Goal: Information Seeking & Learning: Check status

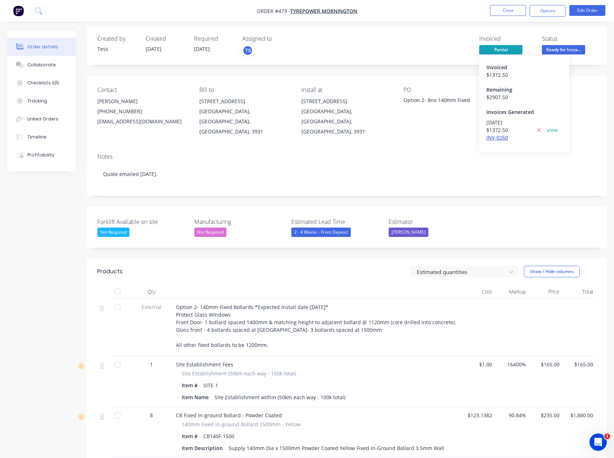
click at [495, 140] on link "INV-0260" at bounding box center [498, 137] width 22 height 7
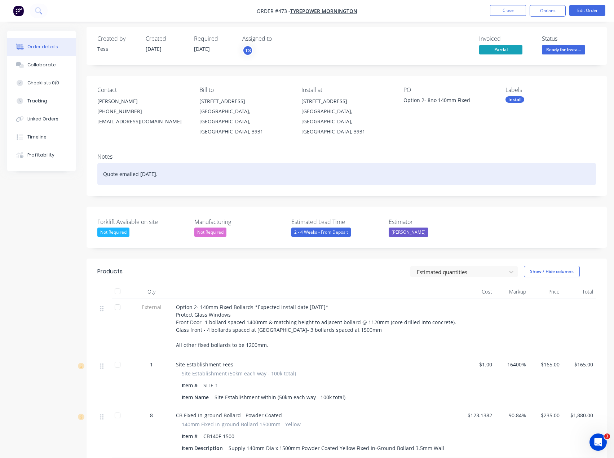
click at [183, 165] on div "Quote emailed [DATE]." at bounding box center [346, 174] width 499 height 22
click at [295, 163] on div "Quote emailed [DATE]. Changed from Red to Yellow on the 14th as per cleint requ…" at bounding box center [346, 174] width 499 height 22
click at [323, 163] on div "Quote emailed [DATE]. Changed from Red to Yellow on the 14th as per client requ…" at bounding box center [346, 174] width 499 height 22
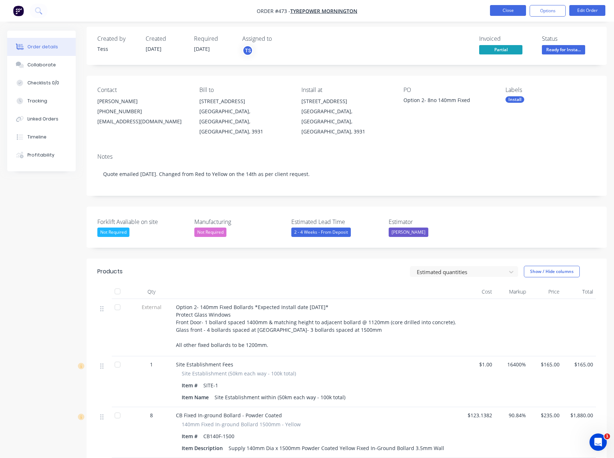
click at [516, 12] on button "Close" at bounding box center [508, 10] width 36 height 11
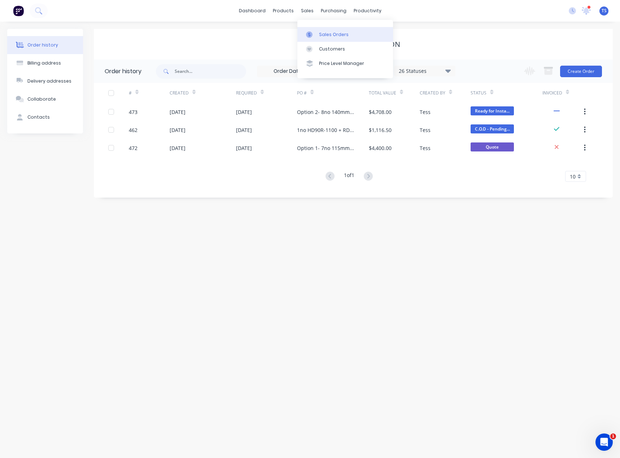
click at [319, 35] on div "Sales Orders" at bounding box center [334, 34] width 30 height 6
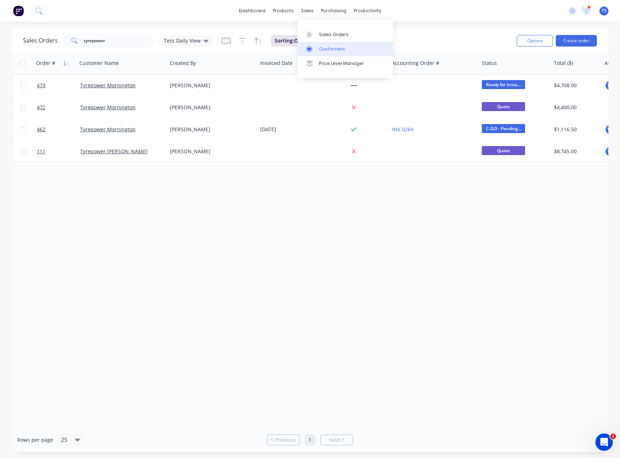
click at [319, 47] on div "Customers" at bounding box center [332, 49] width 26 height 6
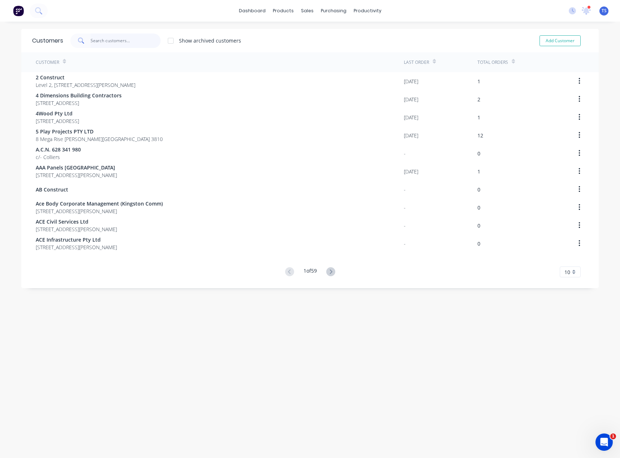
click at [97, 39] on input "text" at bounding box center [126, 41] width 70 height 14
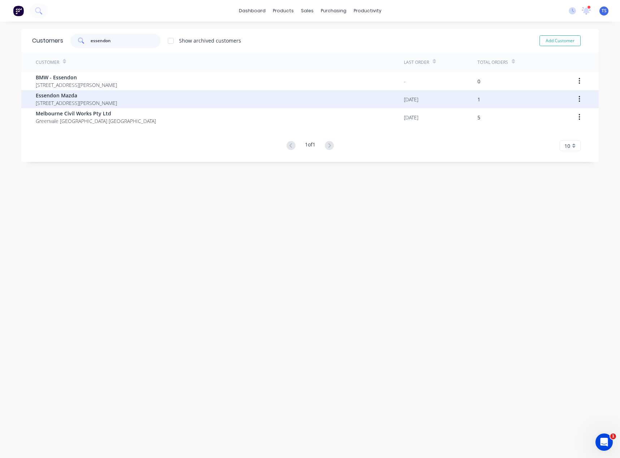
type input "essendon"
click at [74, 105] on span "[STREET_ADDRESS][PERSON_NAME]" at bounding box center [76, 103] width 81 height 8
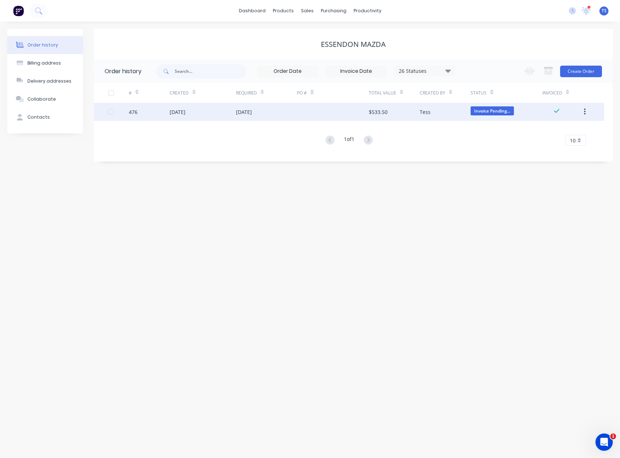
click at [252, 112] on div "[DATE]" at bounding box center [244, 112] width 16 height 8
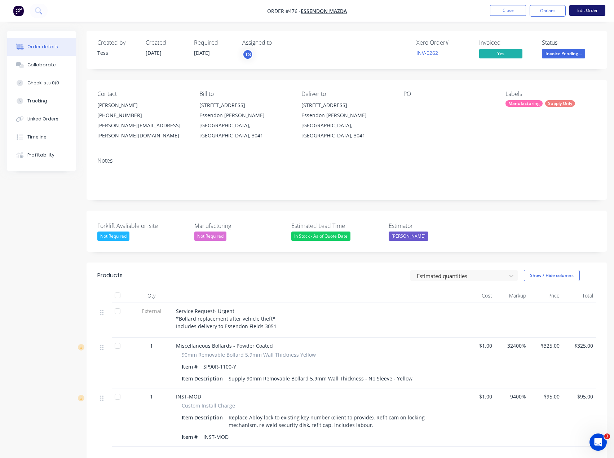
click at [575, 10] on button "Edit Order" at bounding box center [588, 10] width 36 height 11
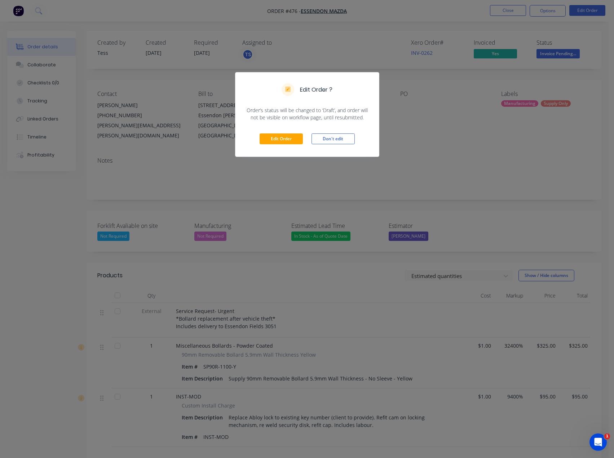
drag, startPoint x: 332, startPoint y: 142, endPoint x: 212, endPoint y: 154, distance: 120.4
click at [332, 141] on button "Don't edit" at bounding box center [333, 138] width 43 height 11
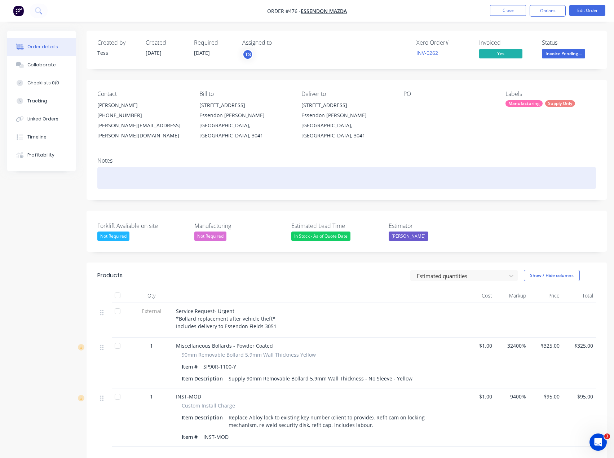
click at [127, 167] on div at bounding box center [346, 178] width 499 height 22
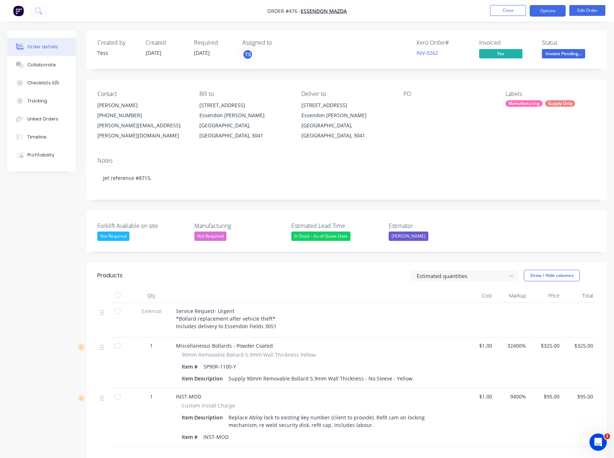
click at [551, 9] on button "Options" at bounding box center [548, 11] width 36 height 12
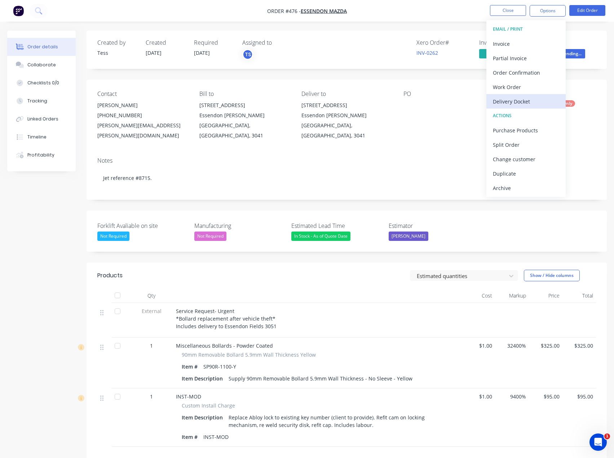
click at [518, 102] on div "Delivery Docket" at bounding box center [526, 101] width 66 height 10
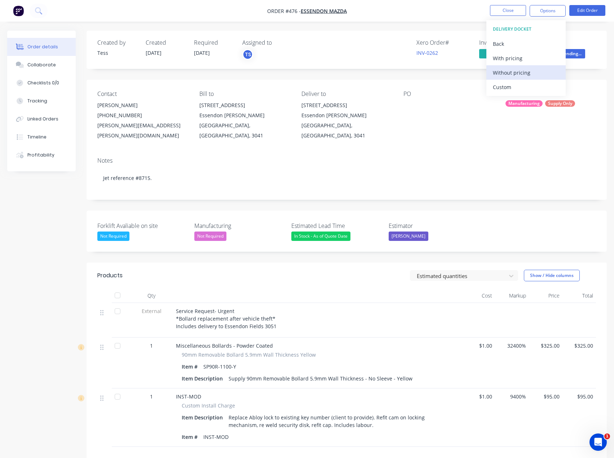
click at [500, 72] on div "Without pricing" at bounding box center [526, 72] width 66 height 10
click at [442, 70] on div "Created by Tess Created [DATE] Required [DATE] Assigned to TS Xero Order # INV-…" at bounding box center [347, 306] width 521 height 550
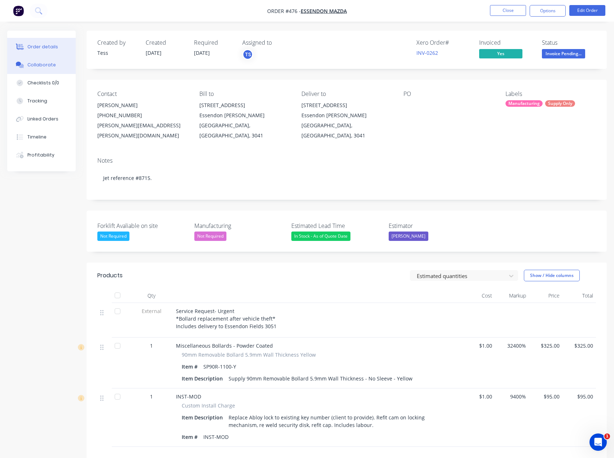
click at [33, 67] on div "Collaborate" at bounding box center [41, 65] width 29 height 6
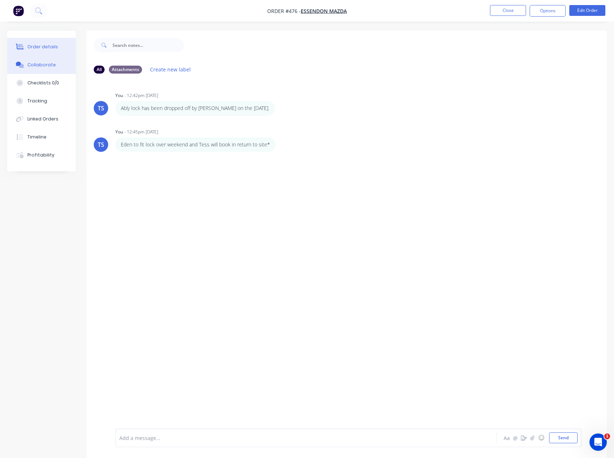
click at [37, 46] on div "Order details" at bounding box center [42, 47] width 31 height 6
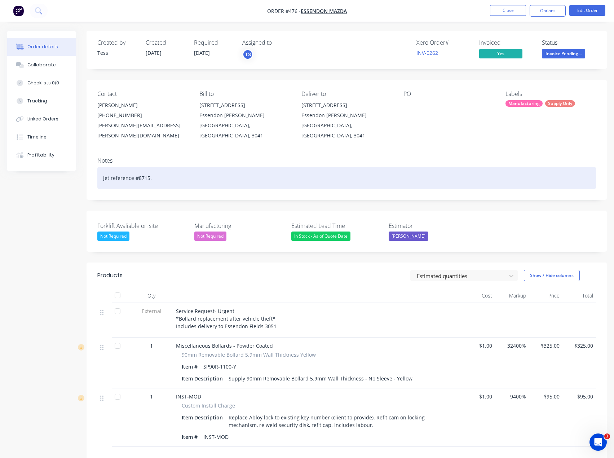
click at [145, 168] on div "Jet reference #8715." at bounding box center [346, 178] width 499 height 22
drag, startPoint x: 161, startPoint y: 167, endPoint x: 92, endPoint y: 171, distance: 69.0
click at [92, 171] on div "Notes Jet reference #8715." at bounding box center [347, 176] width 521 height 48
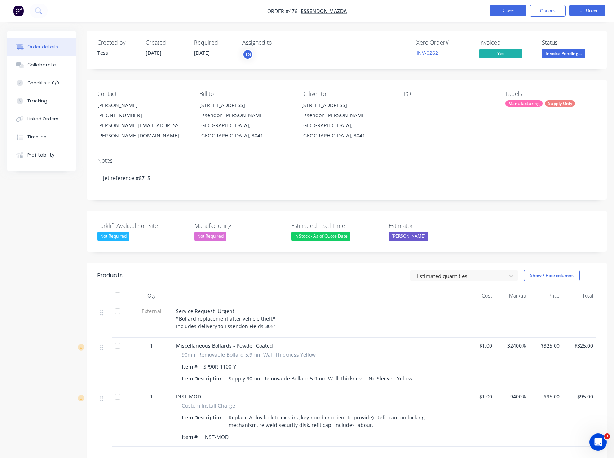
click at [515, 10] on button "Close" at bounding box center [508, 10] width 36 height 11
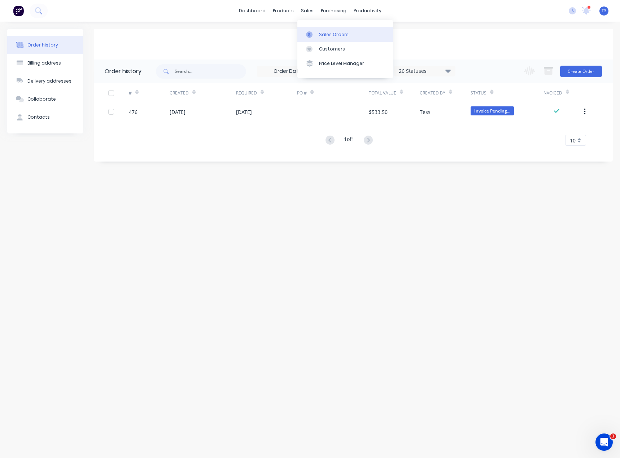
click at [318, 34] on link "Sales Orders" at bounding box center [345, 34] width 96 height 14
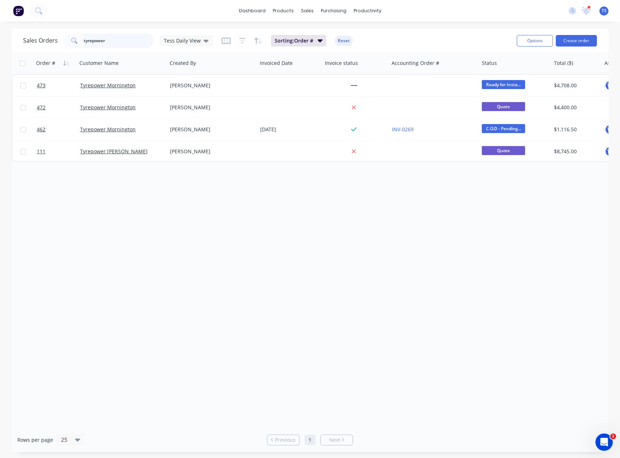
drag, startPoint x: 120, startPoint y: 40, endPoint x: 42, endPoint y: 44, distance: 78.4
click at [42, 44] on div "Sales Orders tyrepower Tess Daily View" at bounding box center [118, 41] width 190 height 14
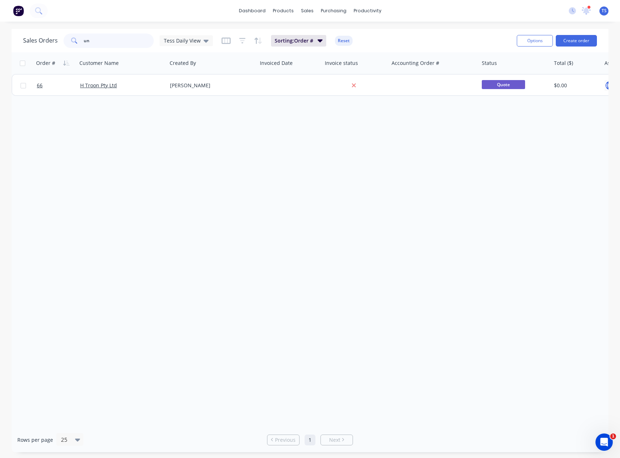
type input "u"
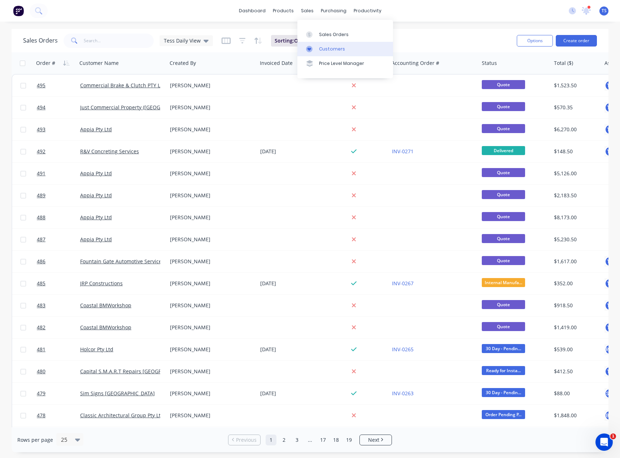
click at [319, 48] on div "Customers" at bounding box center [332, 49] width 26 height 6
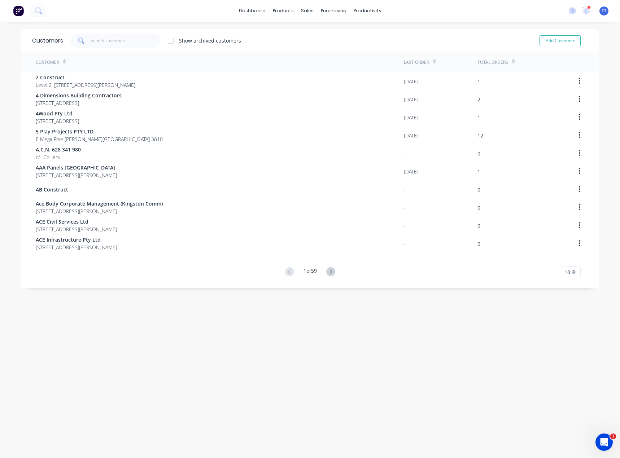
click at [88, 40] on span at bounding box center [80, 41] width 20 height 14
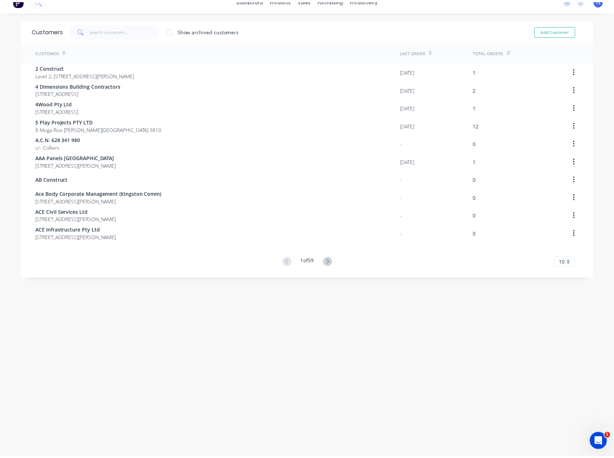
scroll to position [14, 0]
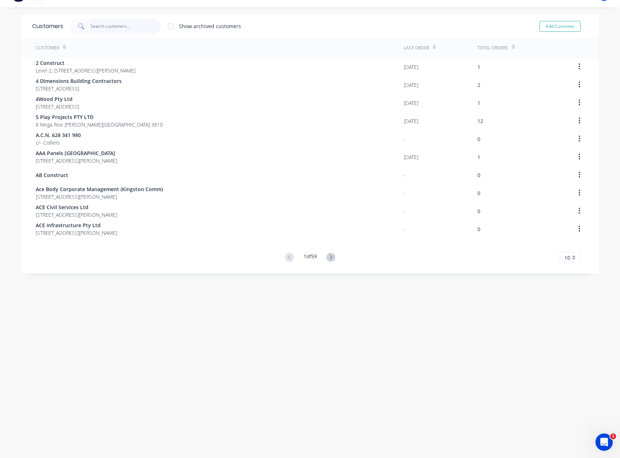
click at [107, 23] on input "text" at bounding box center [126, 26] width 70 height 14
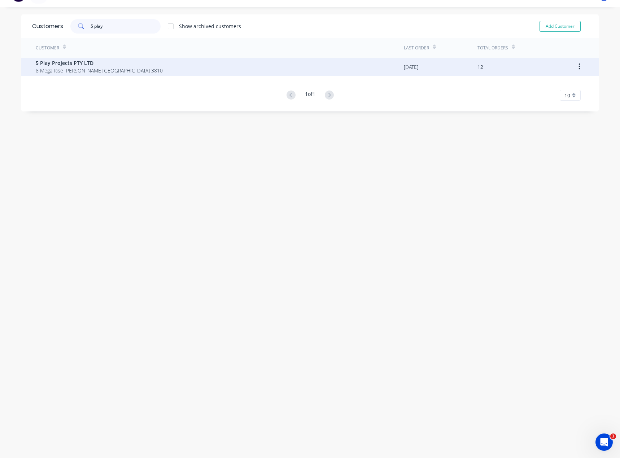
type input "5 play"
click at [75, 75] on div "5 Play Projects PTY LTD 8 [GEOGRAPHIC_DATA][PERSON_NAME] 3810" at bounding box center [220, 67] width 368 height 18
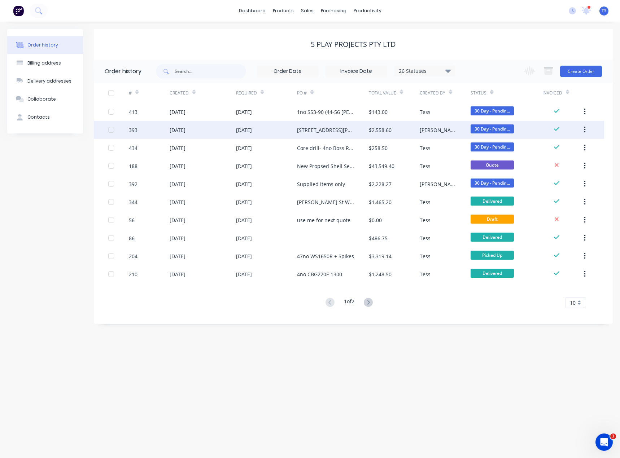
click at [319, 129] on div "[STREET_ADDRESS][PERSON_NAME]" at bounding box center [325, 130] width 57 height 8
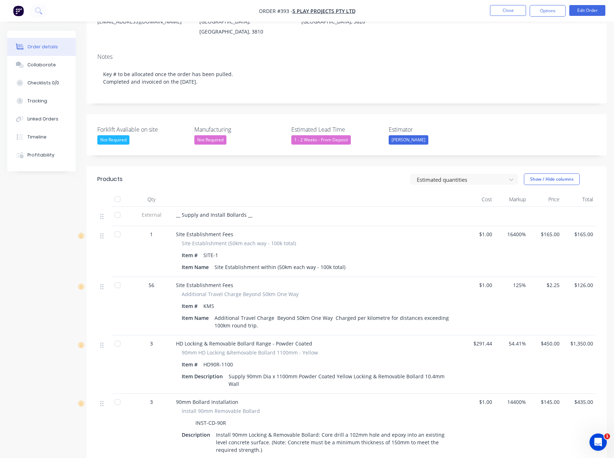
scroll to position [72, 0]
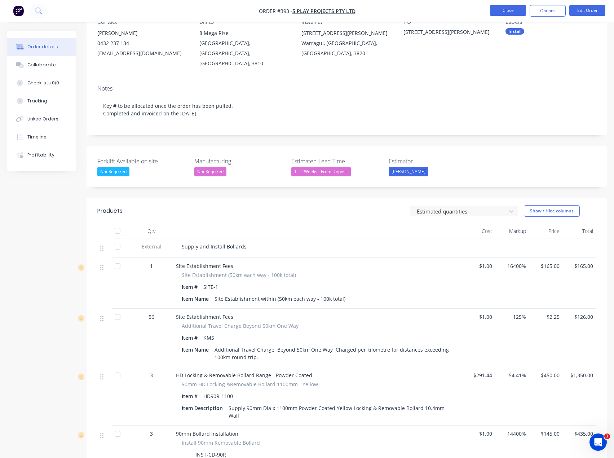
click at [517, 6] on button "Close" at bounding box center [508, 10] width 36 height 11
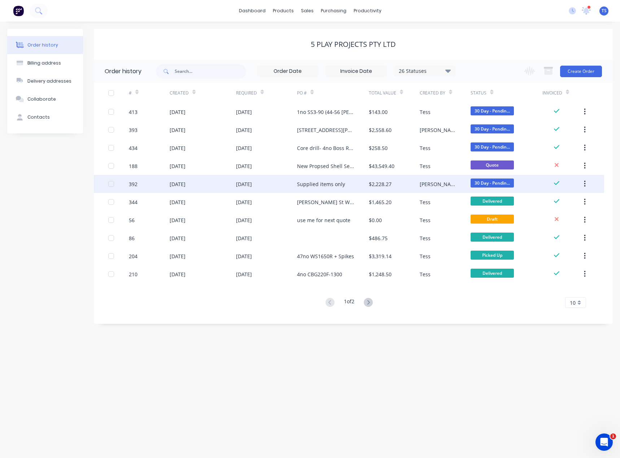
click at [303, 187] on div "Supplied items only" at bounding box center [321, 184] width 48 height 8
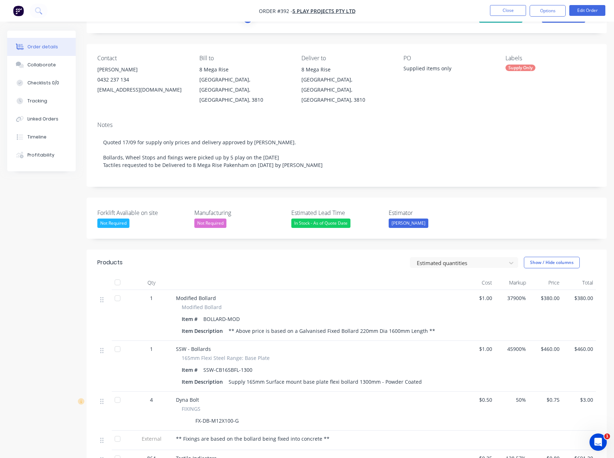
scroll to position [36, 0]
click at [519, 5] on nav "Order #392 - 5 Play Projects PTY LTD Close Options Edit Order" at bounding box center [307, 11] width 614 height 22
click at [515, 9] on button "Close" at bounding box center [508, 10] width 36 height 11
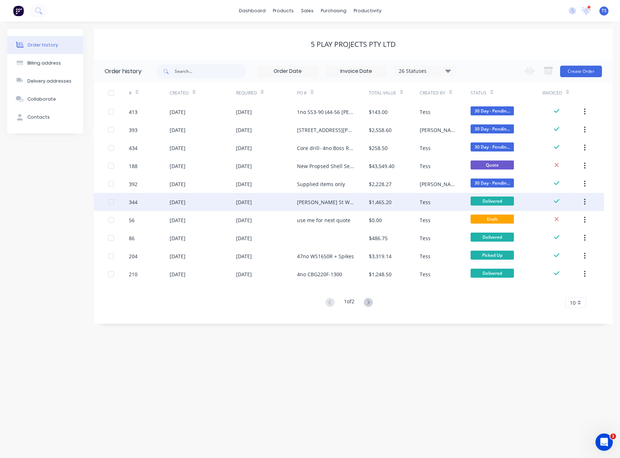
click at [315, 199] on div "[PERSON_NAME] St Warragul" at bounding box center [325, 202] width 57 height 8
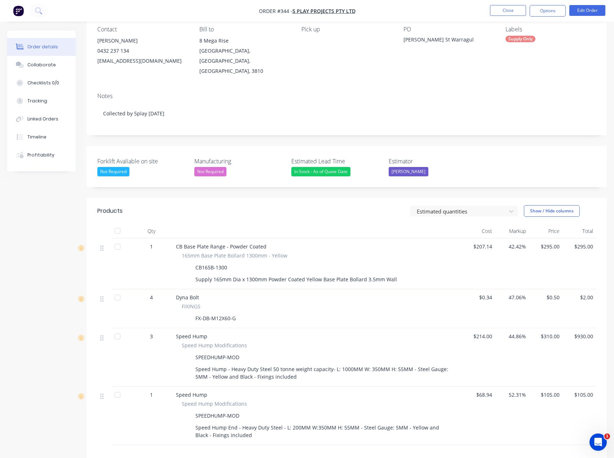
scroll to position [72, 0]
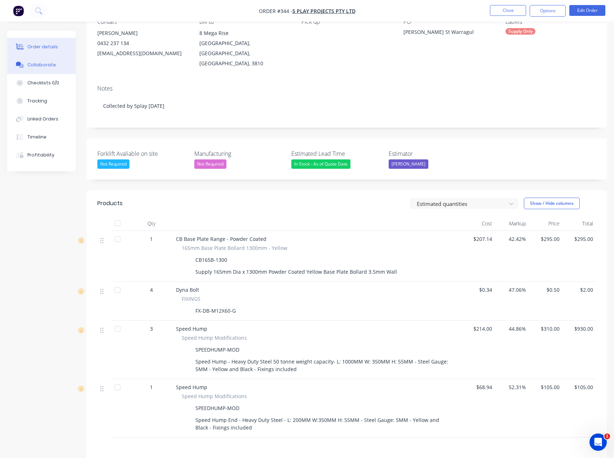
click at [35, 63] on div "Collaborate" at bounding box center [41, 65] width 29 height 6
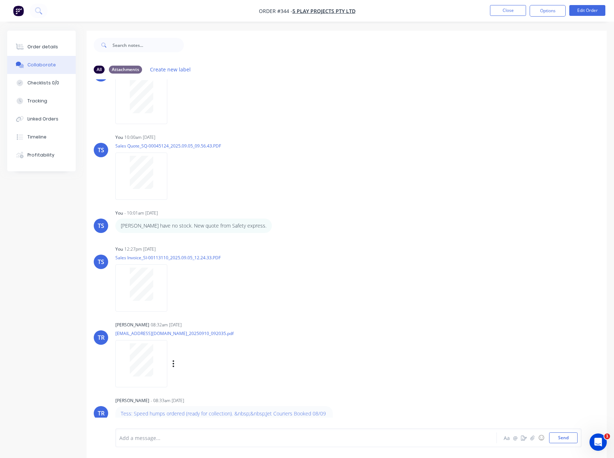
scroll to position [154, 0]
click at [508, 13] on button "Close" at bounding box center [508, 10] width 36 height 11
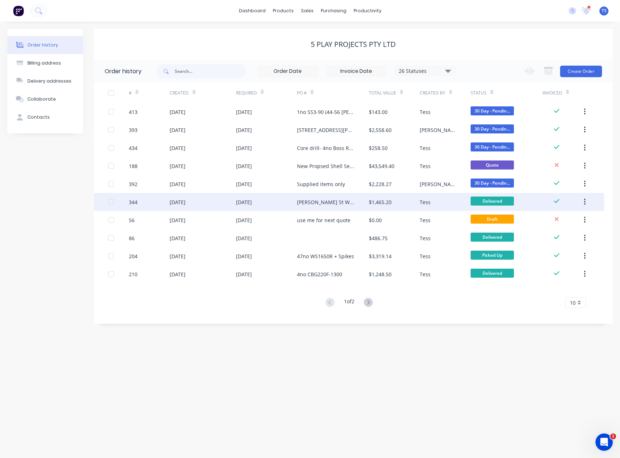
click at [320, 203] on div "[PERSON_NAME] St Warragul" at bounding box center [325, 202] width 57 height 8
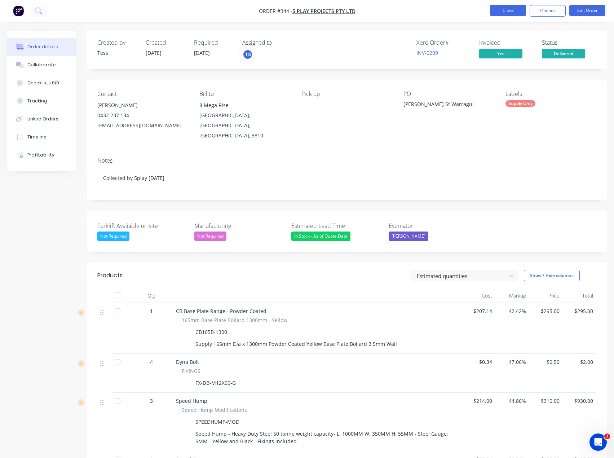
click at [516, 8] on button "Close" at bounding box center [508, 10] width 36 height 11
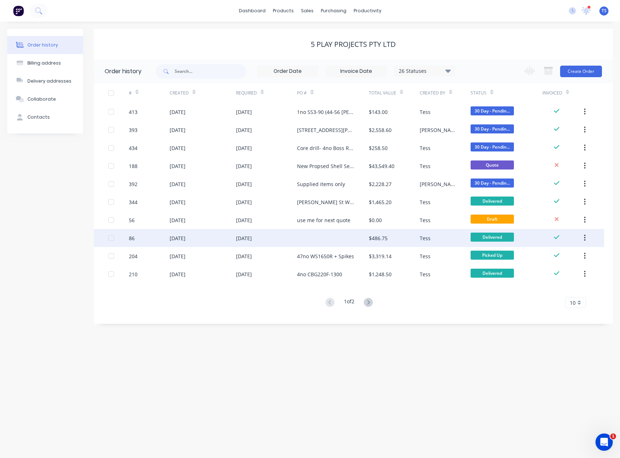
click at [306, 237] on div at bounding box center [332, 238] width 71 height 18
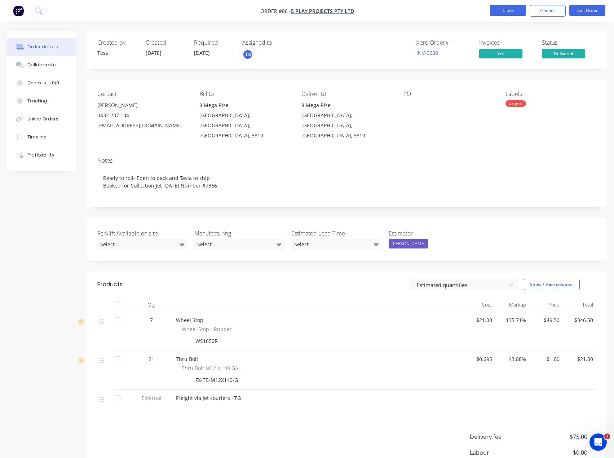
click at [520, 8] on button "Close" at bounding box center [508, 10] width 36 height 11
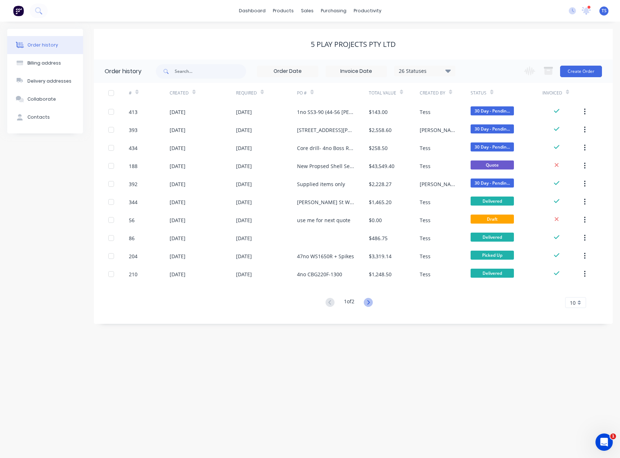
click at [369, 304] on icon at bounding box center [368, 302] width 3 height 4
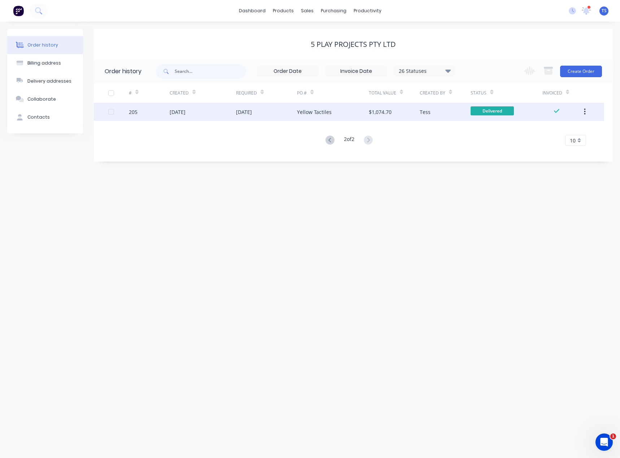
click at [321, 110] on div "Yellow Tactiles" at bounding box center [314, 112] width 35 height 8
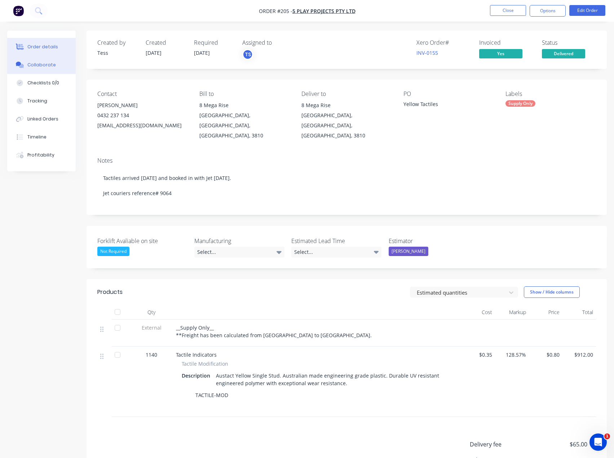
click at [52, 66] on div "Collaborate" at bounding box center [41, 65] width 29 height 6
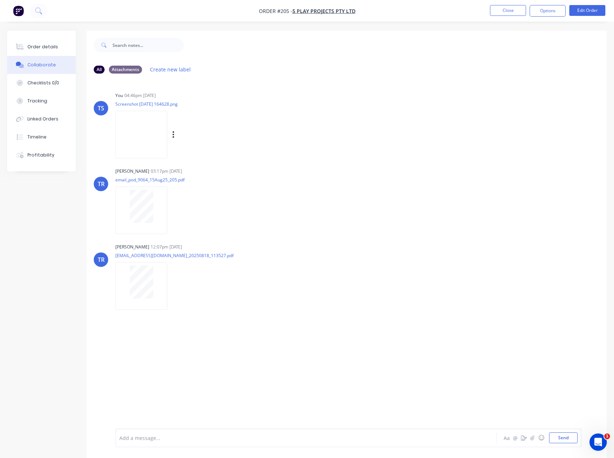
click at [139, 132] on img at bounding box center [141, 134] width 52 height 47
click at [509, 12] on button "Close" at bounding box center [508, 10] width 36 height 11
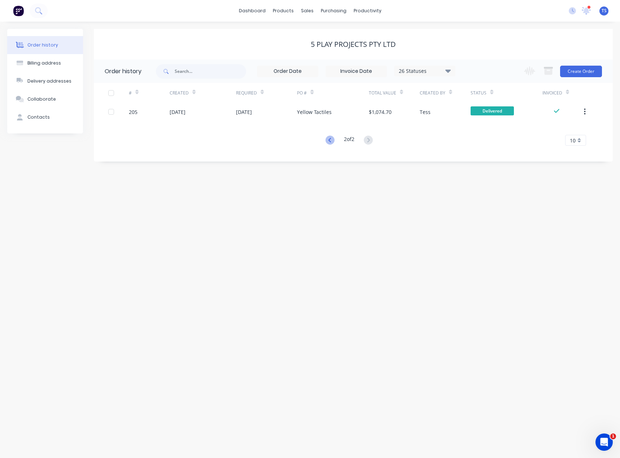
click at [330, 140] on icon at bounding box center [329, 140] width 9 height 9
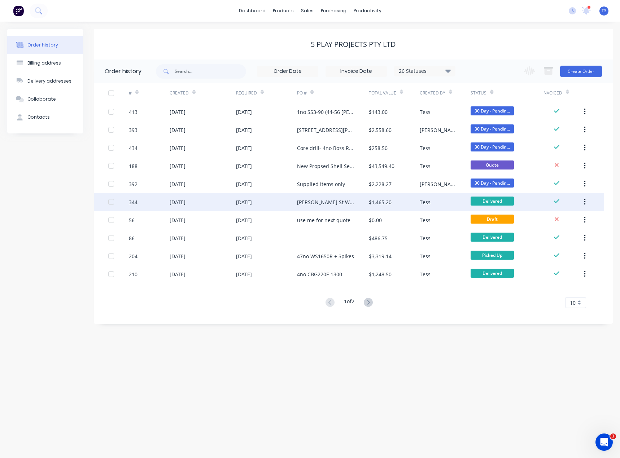
click at [313, 205] on div "[PERSON_NAME] St Warragul" at bounding box center [325, 202] width 57 height 8
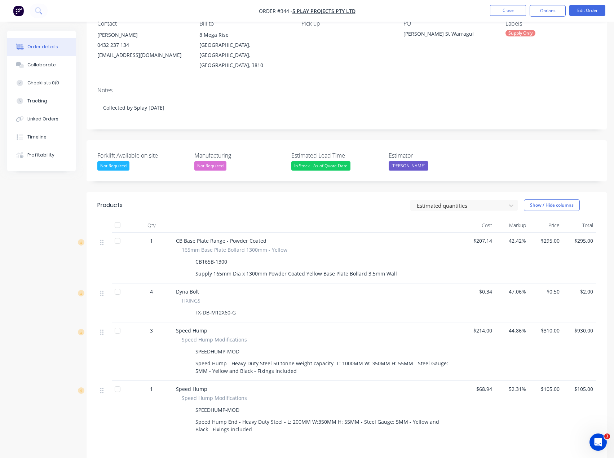
scroll to position [108, 0]
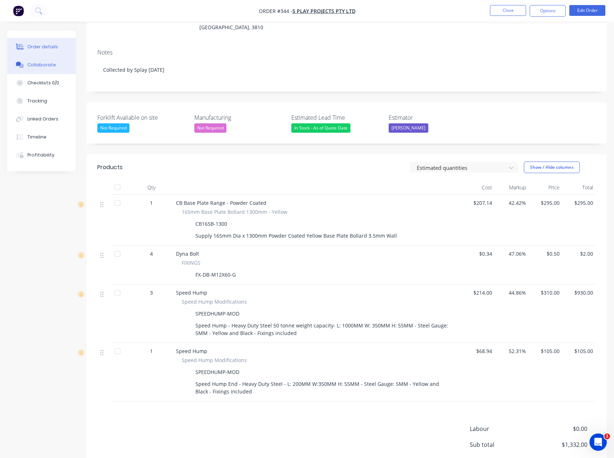
click at [44, 69] on button "Collaborate" at bounding box center [41, 65] width 69 height 18
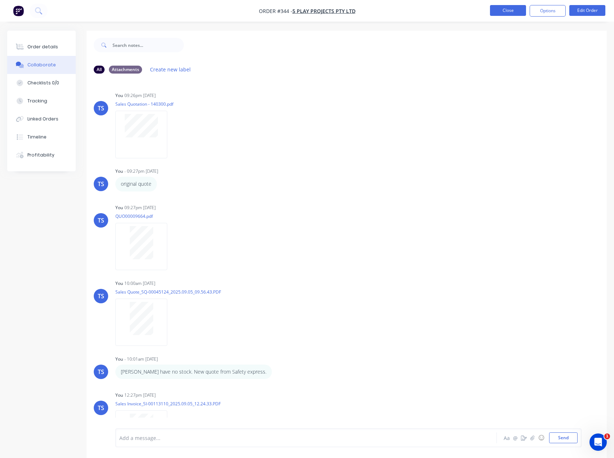
click at [496, 12] on button "Close" at bounding box center [508, 10] width 36 height 11
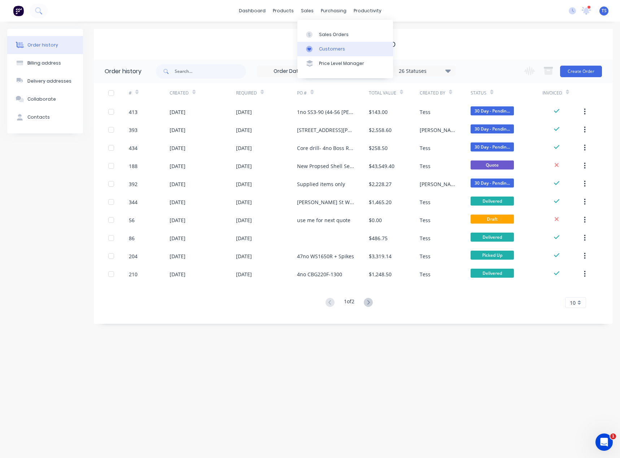
click at [320, 46] on div "Customers" at bounding box center [332, 49] width 26 height 6
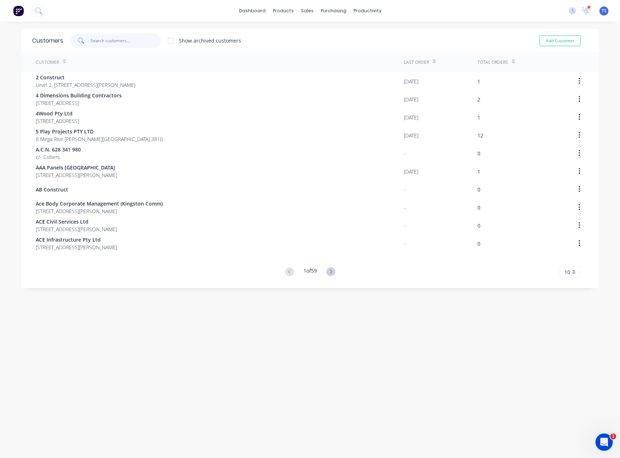
click at [125, 39] on input "text" at bounding box center [126, 41] width 70 height 14
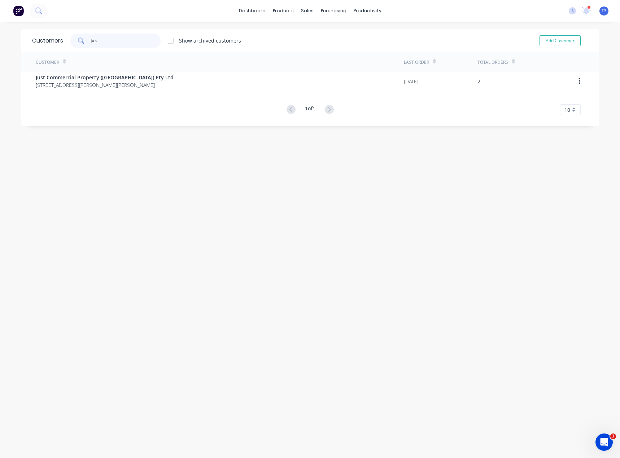
type input "jus"
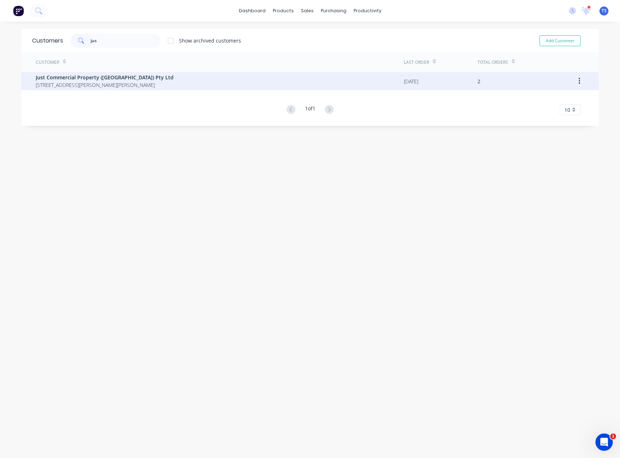
click at [83, 77] on span "Just Commercial Property ([GEOGRAPHIC_DATA]) Pty Ltd" at bounding box center [105, 78] width 138 height 8
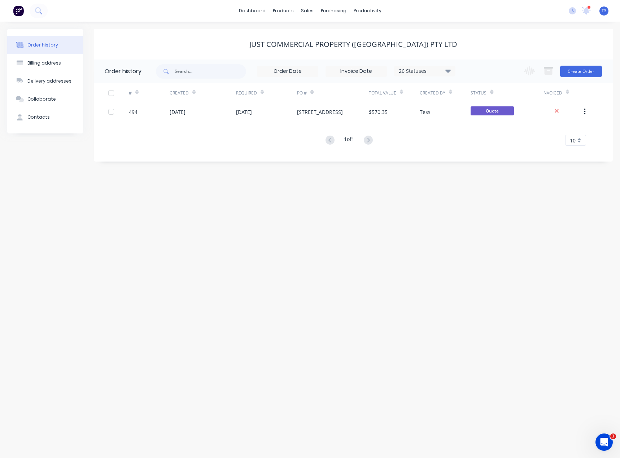
click at [446, 73] on icon at bounding box center [447, 70] width 5 height 9
click at [431, 157] on div "All" at bounding box center [439, 158] width 90 height 14
click at [484, 154] on label at bounding box center [484, 154] width 0 height 0
click at [484, 157] on input "checkbox" at bounding box center [487, 157] width 6 height 7
checkbox input "true"
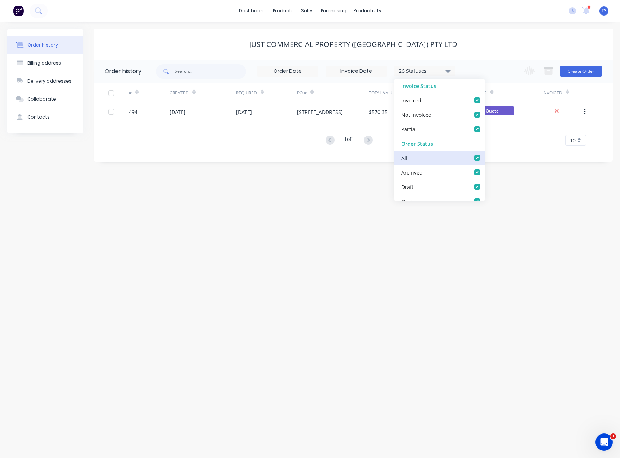
checkbox input "true"
click at [329, 189] on div "Order history Billing address Delivery addresses Collaborate Contacts Just Comm…" at bounding box center [310, 240] width 620 height 437
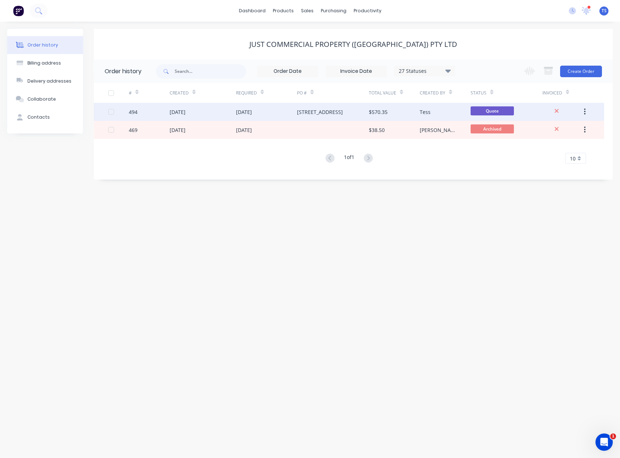
click at [238, 114] on div "[DATE]" at bounding box center [244, 112] width 16 height 8
